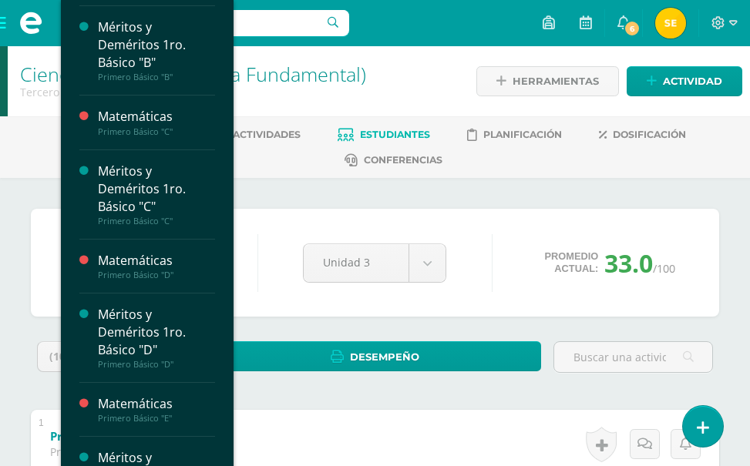
scroll to position [462, 0]
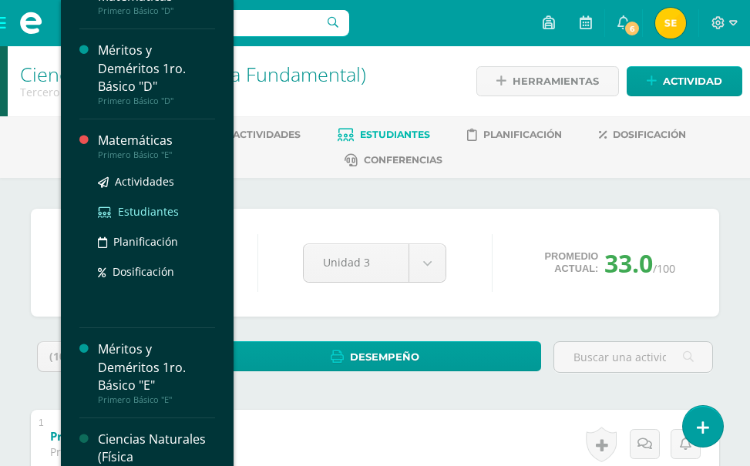
click at [150, 207] on span "Estudiantes" at bounding box center [148, 211] width 61 height 15
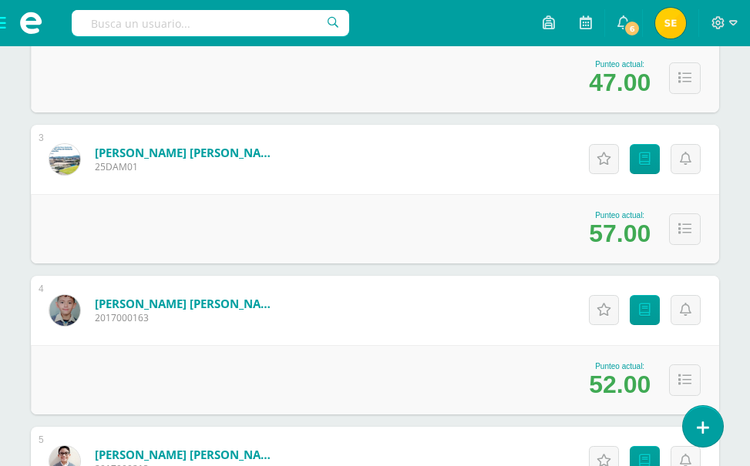
scroll to position [539, 0]
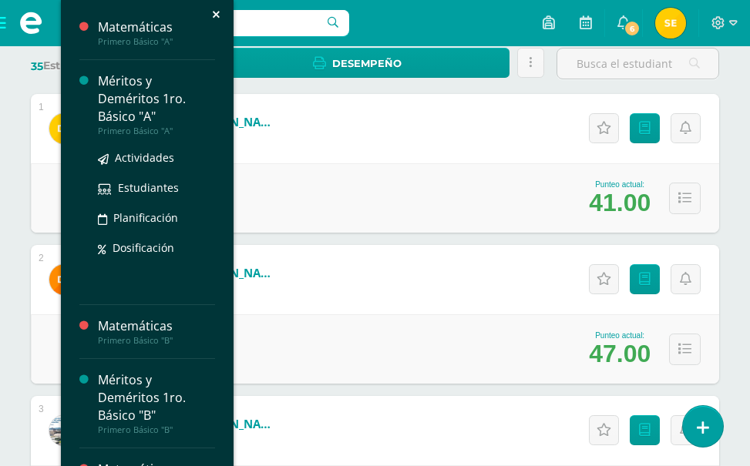
scroll to position [231, 0]
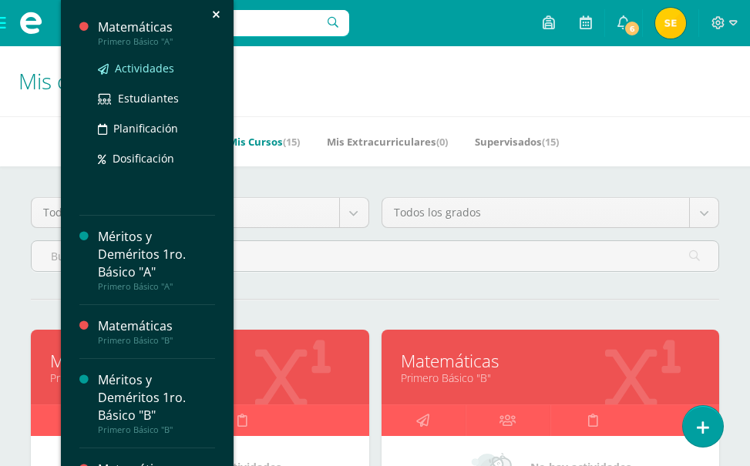
click at [155, 61] on span "Actividades" at bounding box center [144, 68] width 59 height 15
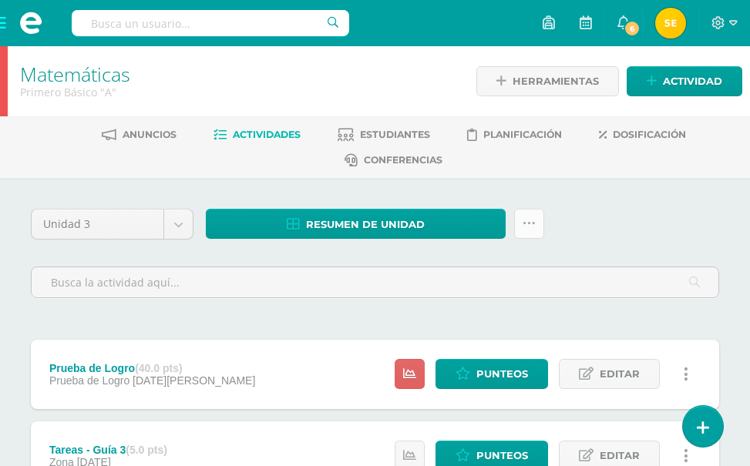
click at [523, 228] on icon at bounding box center [529, 223] width 13 height 13
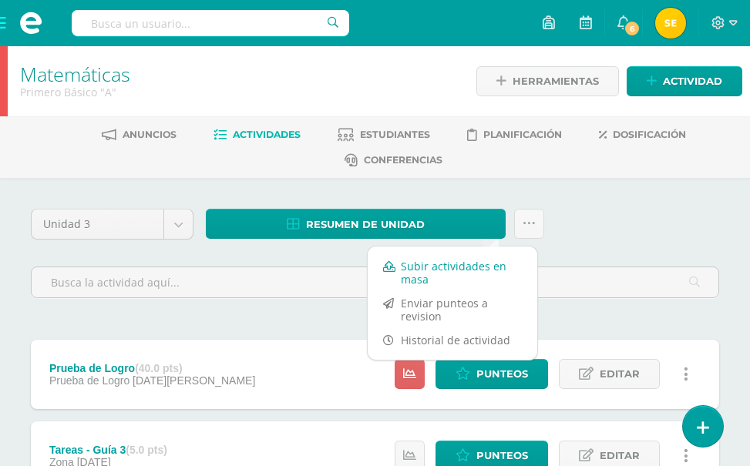
click at [462, 271] on link "Subir actividades en masa" at bounding box center [453, 272] width 170 height 37
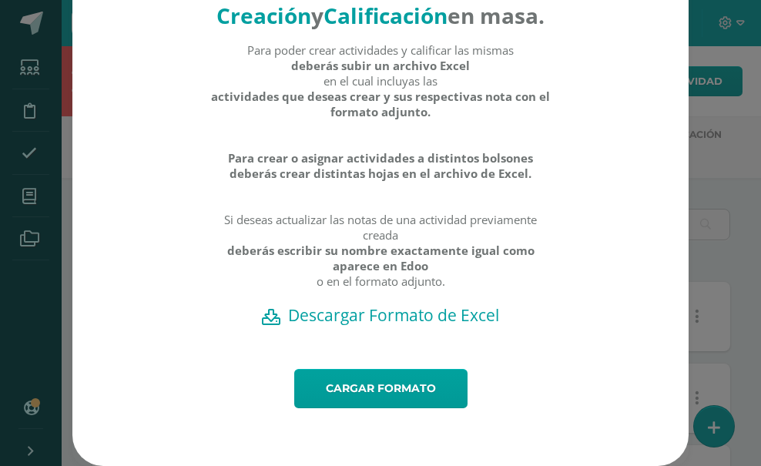
scroll to position [82, 0]
click at [398, 316] on h2 "Descargar Formato de Excel" at bounding box center [380, 315] width 563 height 22
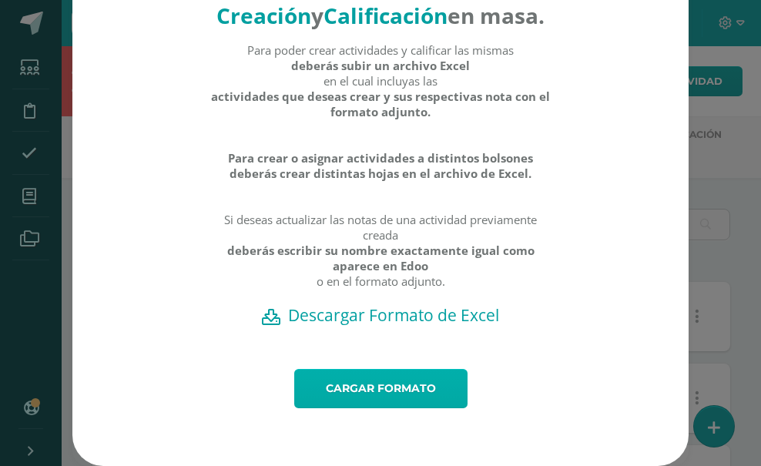
click at [371, 387] on link "Cargar formato" at bounding box center [380, 388] width 173 height 39
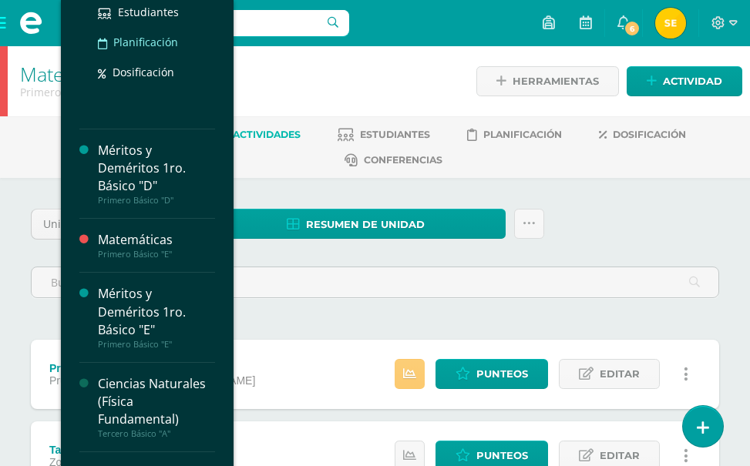
scroll to position [539, 0]
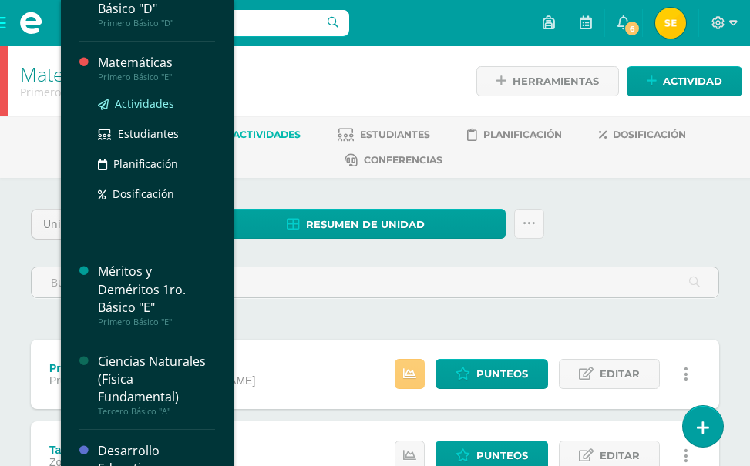
click at [133, 97] on span "Actividades" at bounding box center [144, 103] width 59 height 15
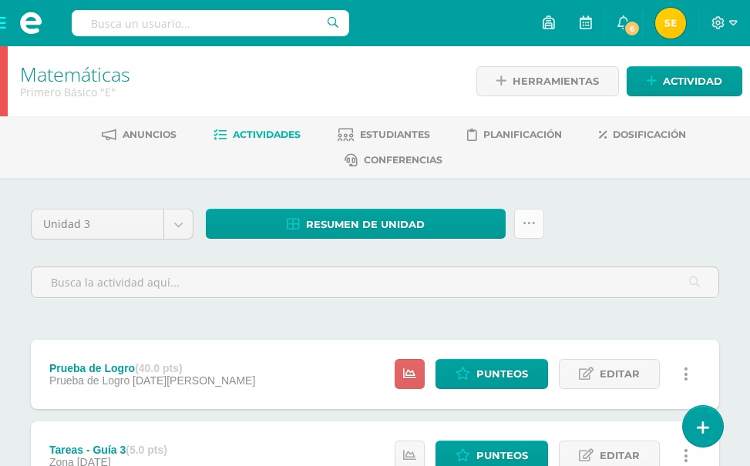
click at [523, 227] on icon at bounding box center [529, 223] width 13 height 13
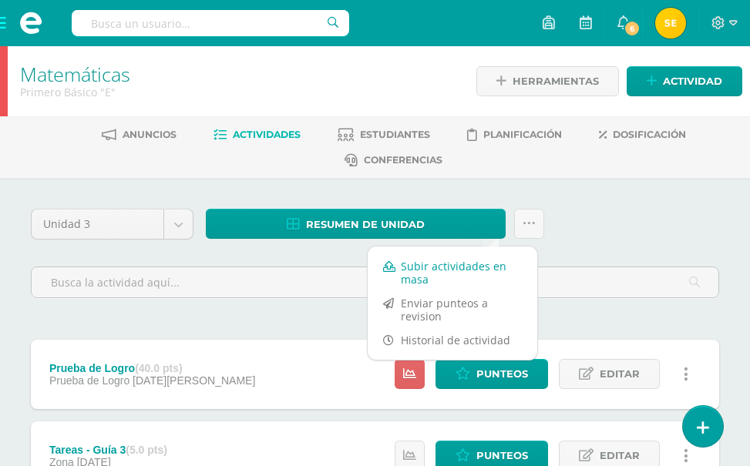
click at [453, 271] on link "Subir actividades en masa" at bounding box center [453, 272] width 170 height 37
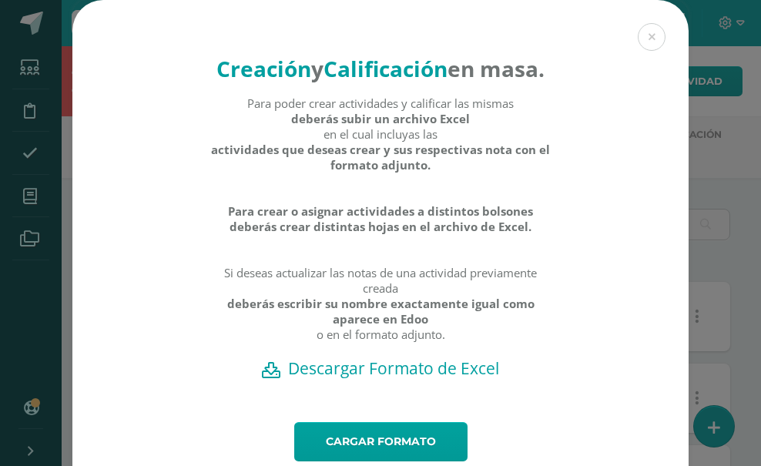
click at [347, 379] on h2 "Descargar Formato de Excel" at bounding box center [380, 369] width 563 height 22
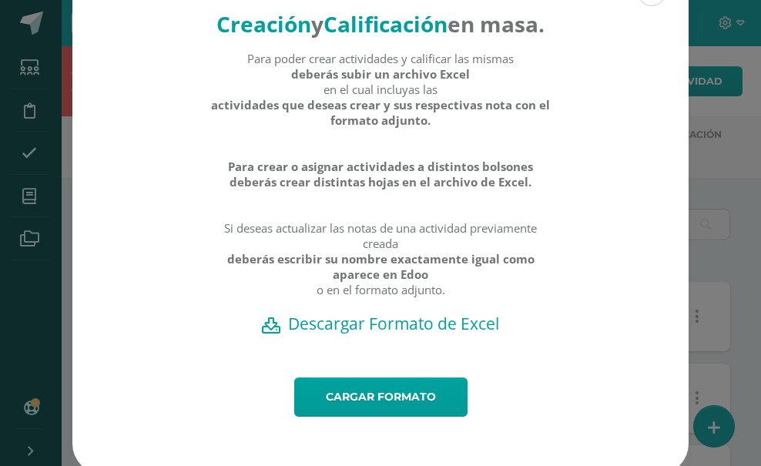
scroll to position [77, 0]
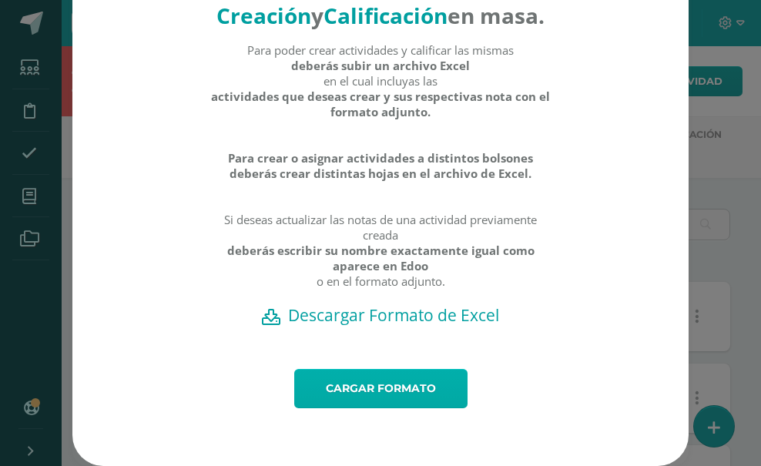
click at [354, 392] on link "Cargar formato" at bounding box center [380, 388] width 173 height 39
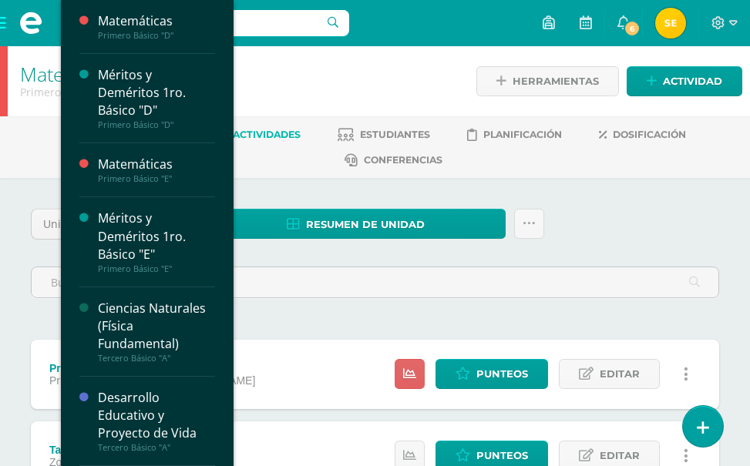
scroll to position [617, 0]
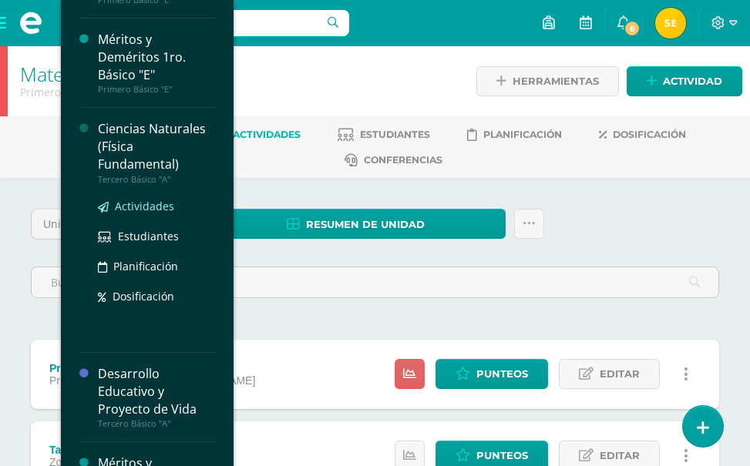
click at [134, 200] on span "Actividades" at bounding box center [144, 206] width 59 height 15
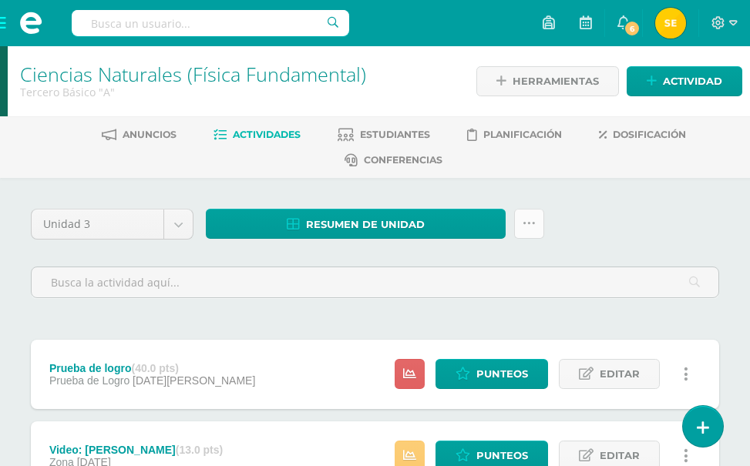
click at [523, 228] on icon at bounding box center [529, 223] width 13 height 13
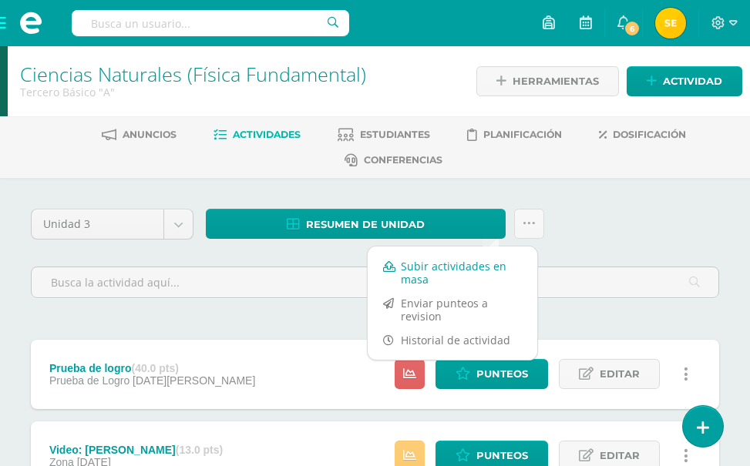
click at [432, 271] on link "Subir actividades en masa" at bounding box center [453, 272] width 170 height 37
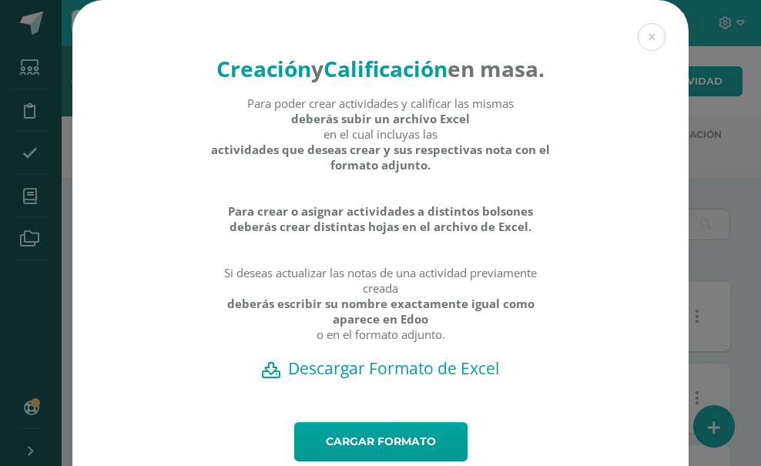
click at [382, 379] on h2 "Descargar Formato de Excel" at bounding box center [380, 369] width 563 height 22
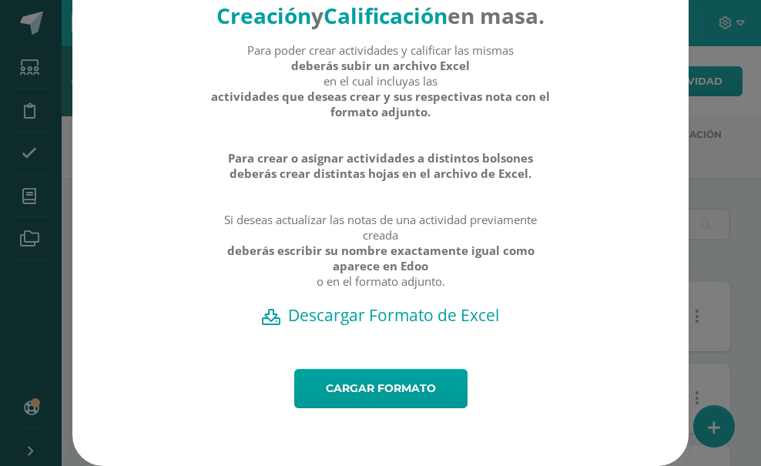
scroll to position [82, 0]
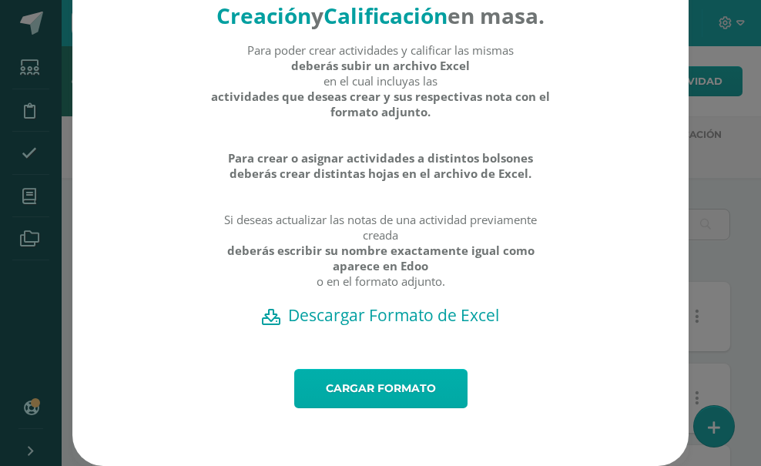
click at [371, 389] on link "Cargar formato" at bounding box center [380, 388] width 173 height 39
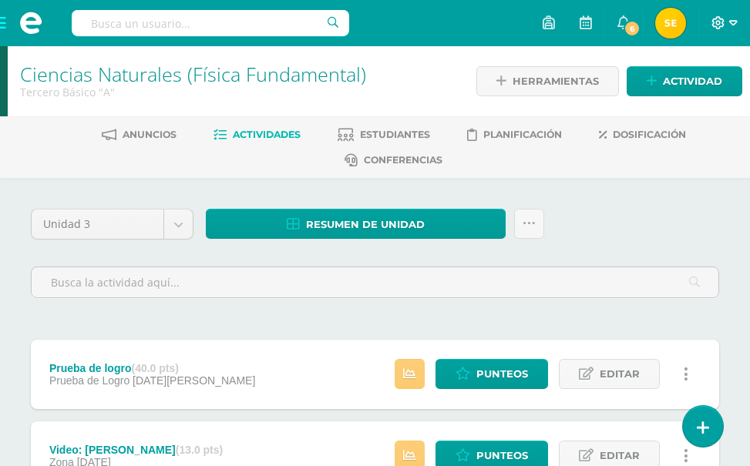
click at [729, 25] on icon at bounding box center [733, 23] width 8 height 14
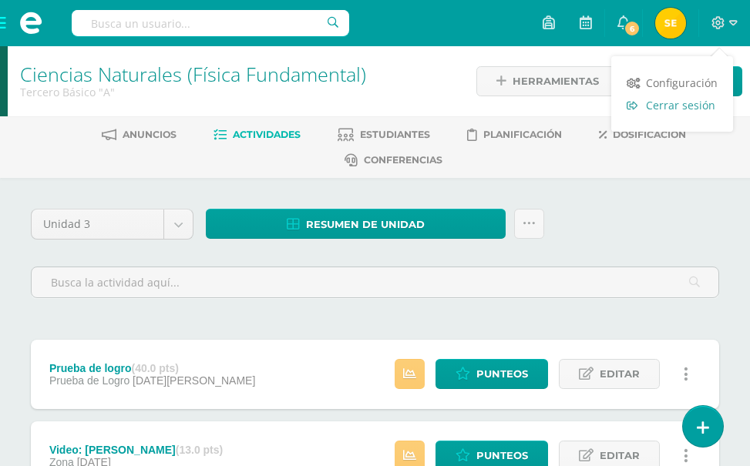
click at [671, 106] on span "Cerrar sesión" at bounding box center [680, 105] width 69 height 15
